Goal: Find specific page/section: Find specific page/section

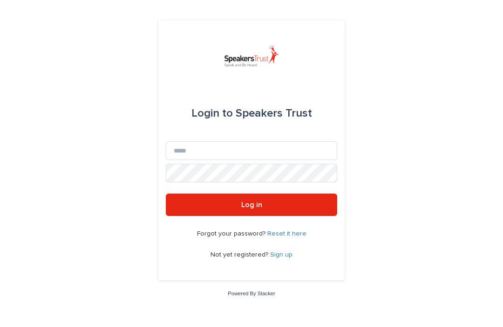
scroll to position [0, 0]
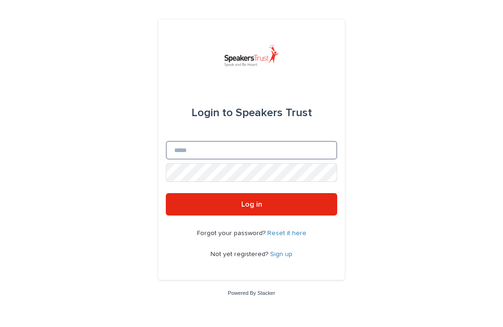
click at [308, 157] on input "Email" at bounding box center [251, 150] width 171 height 19
type input "**********"
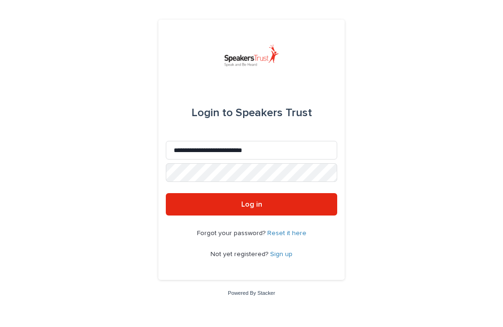
click at [252, 216] on button "Log in" at bounding box center [251, 204] width 171 height 22
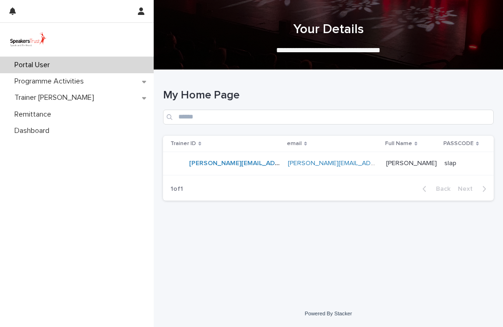
click at [31, 80] on p "Programme Activities" at bounding box center [51, 81] width 81 height 9
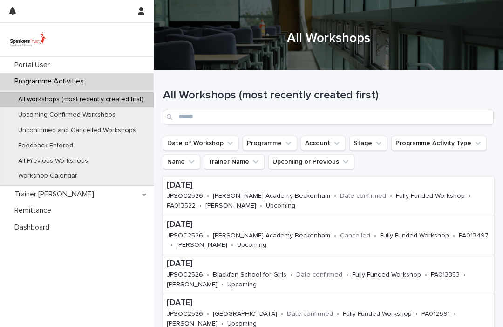
click at [46, 113] on p "Upcoming Confirmed Workshops" at bounding box center [67, 115] width 112 height 8
